Goal: Transaction & Acquisition: Purchase product/service

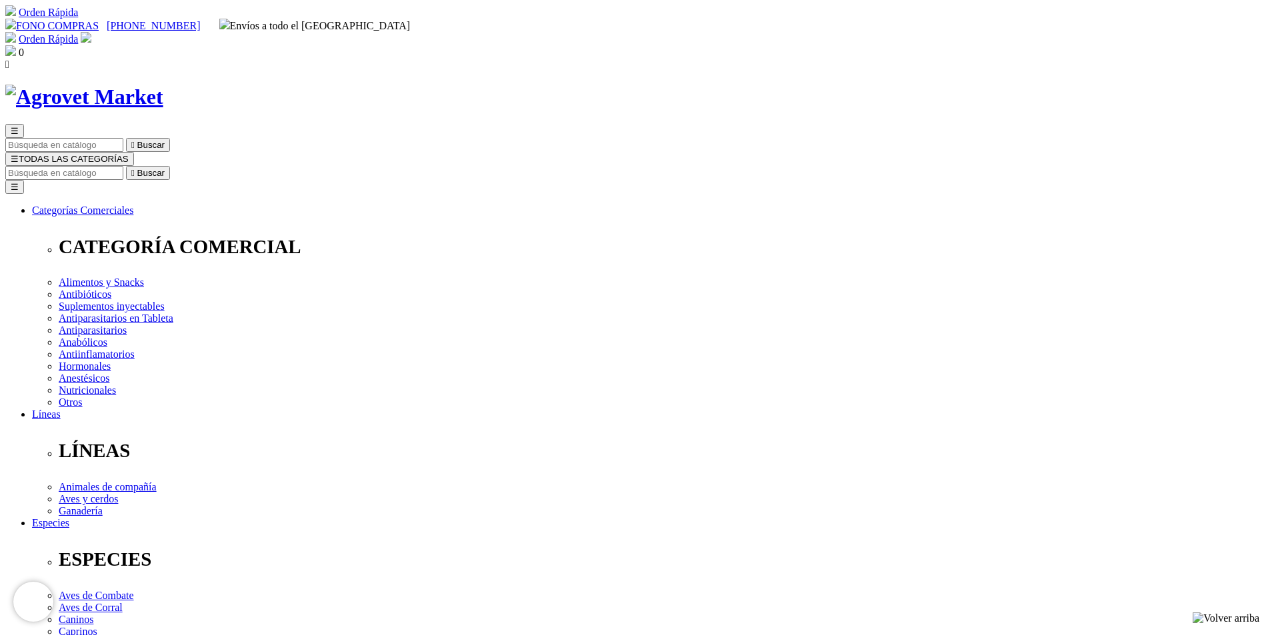
select select "354"
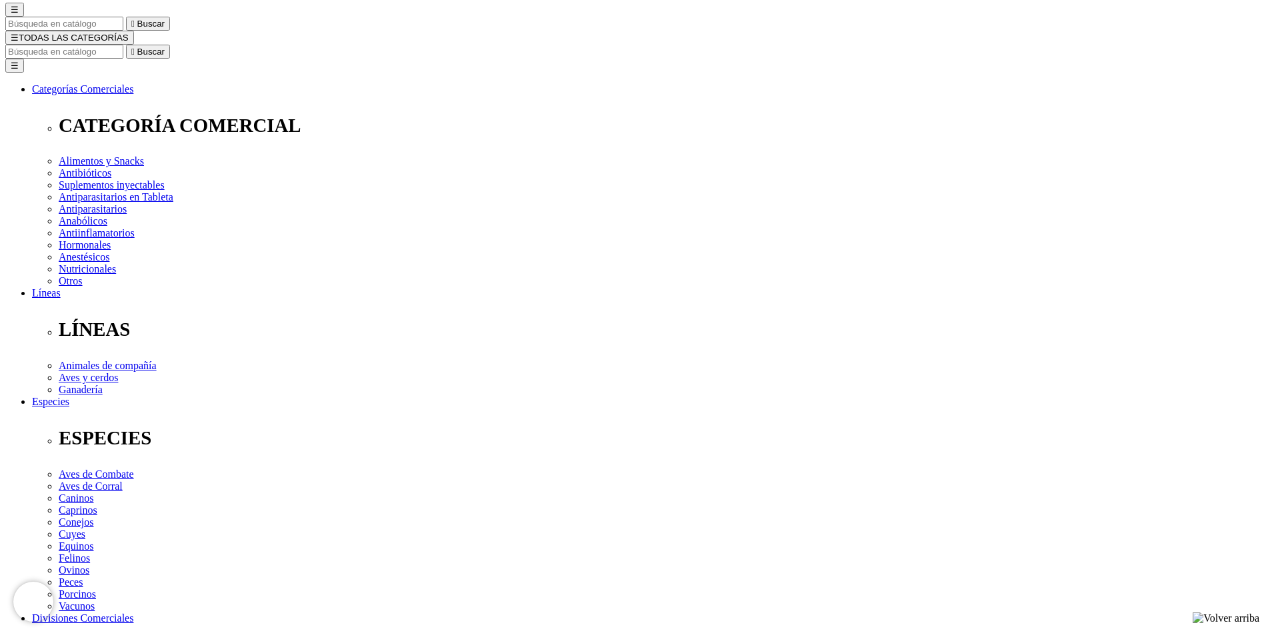
scroll to position [73, 0]
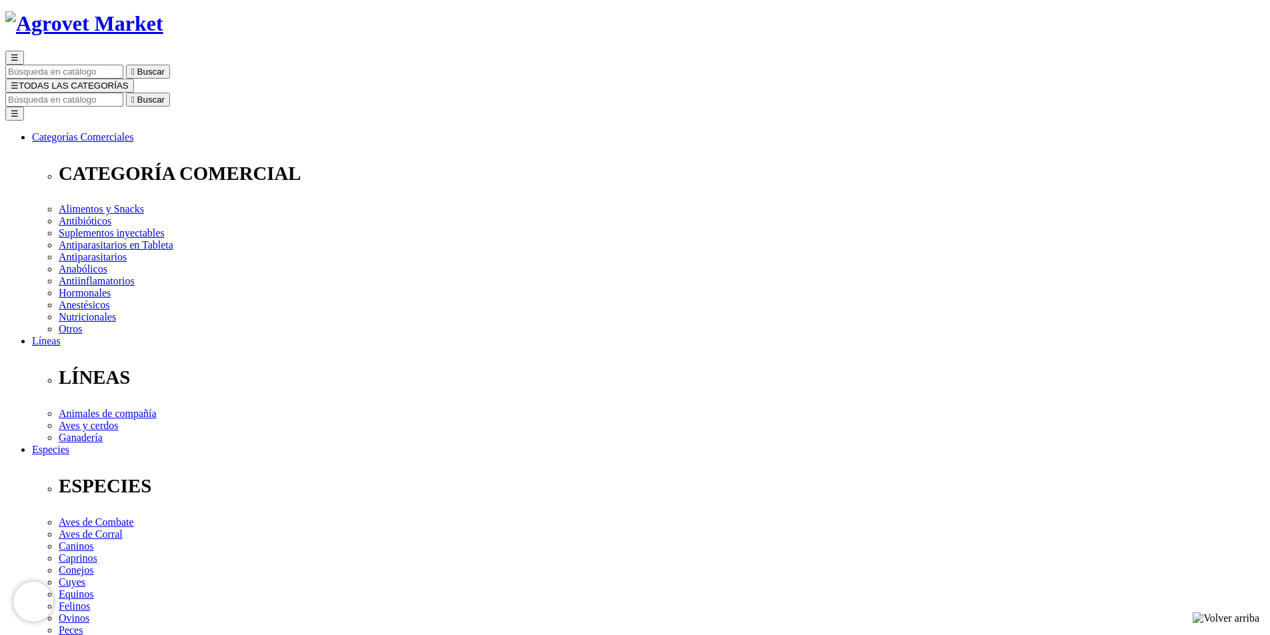
radio input "true"
select select "0"
radio input "true"
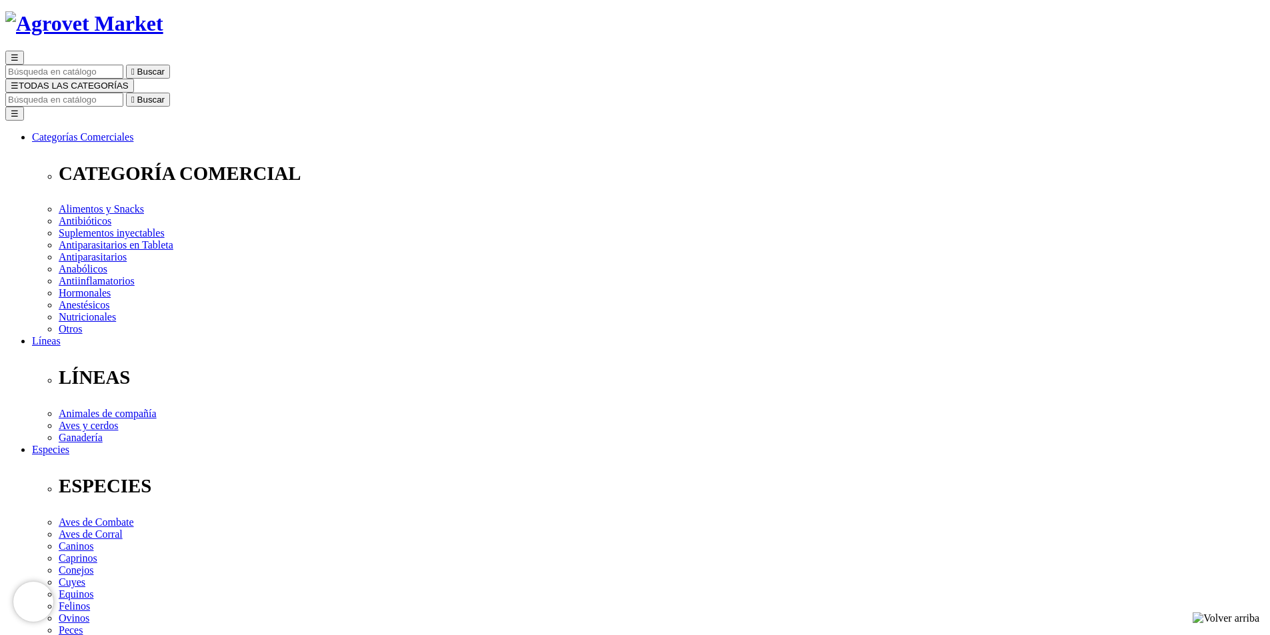
select select "0"
